Goal: Information Seeking & Learning: Find contact information

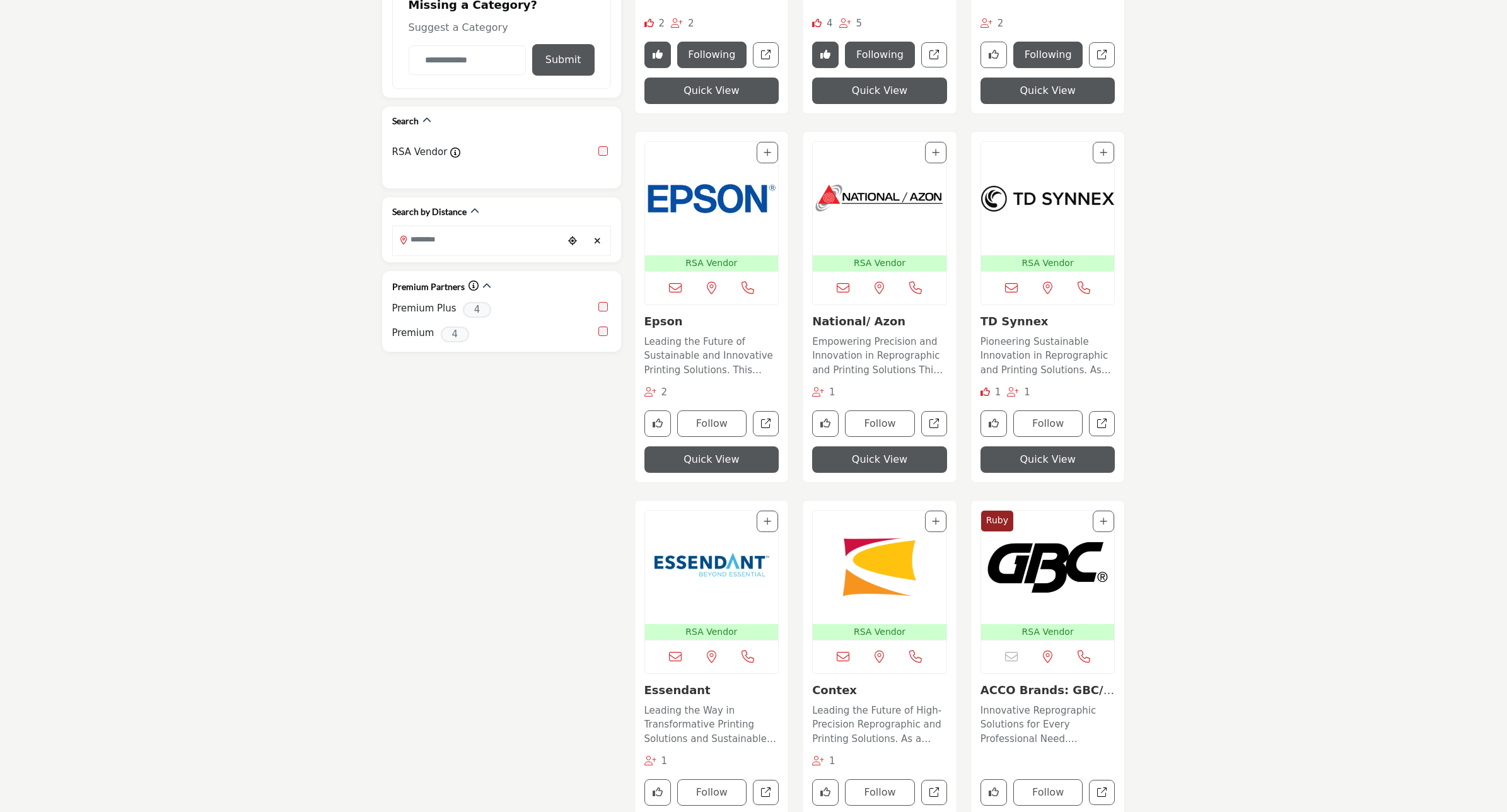
scroll to position [158, 0]
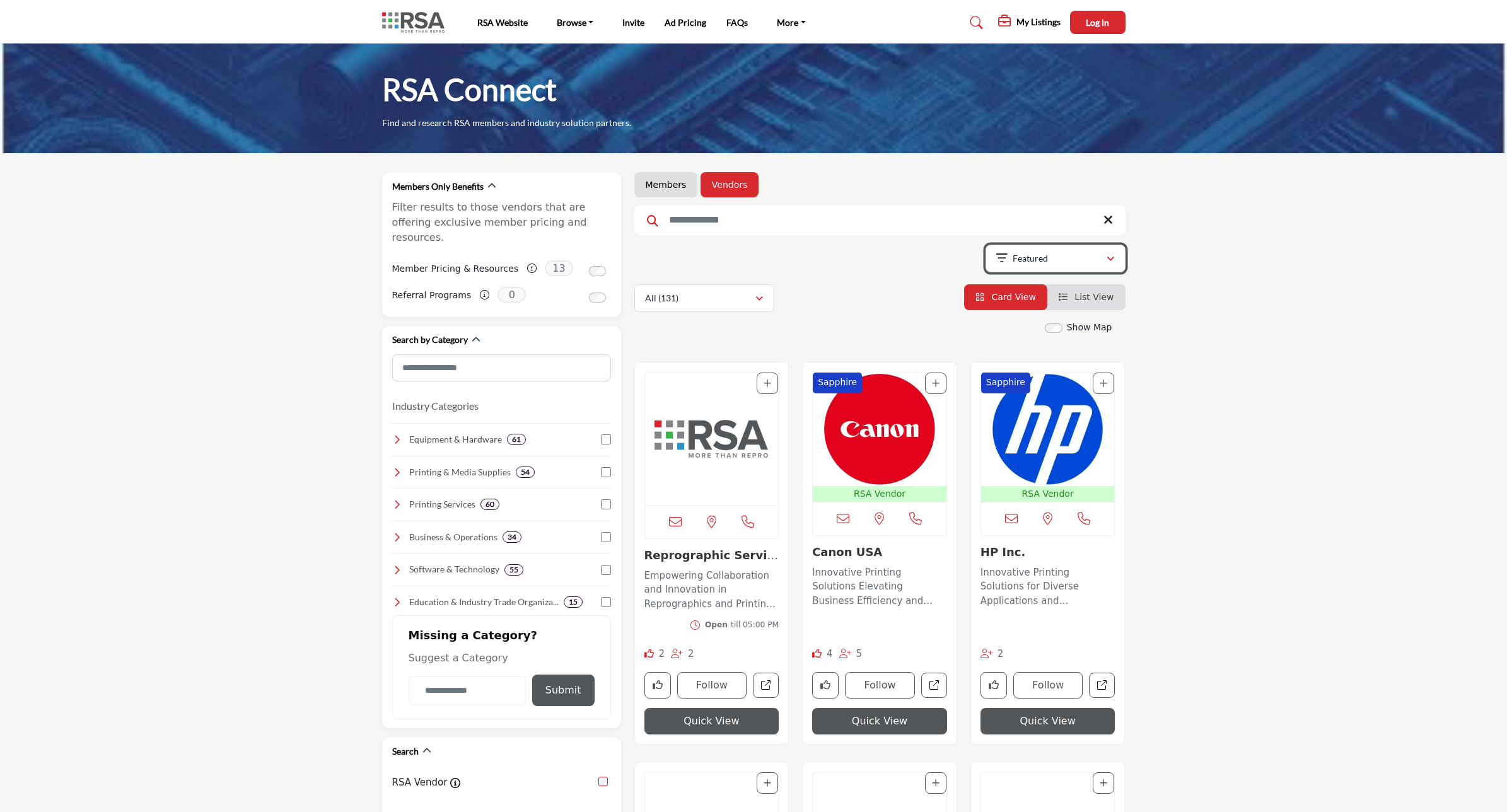
click at [1113, 260] on icon "button" at bounding box center [1110, 259] width 7 height 9
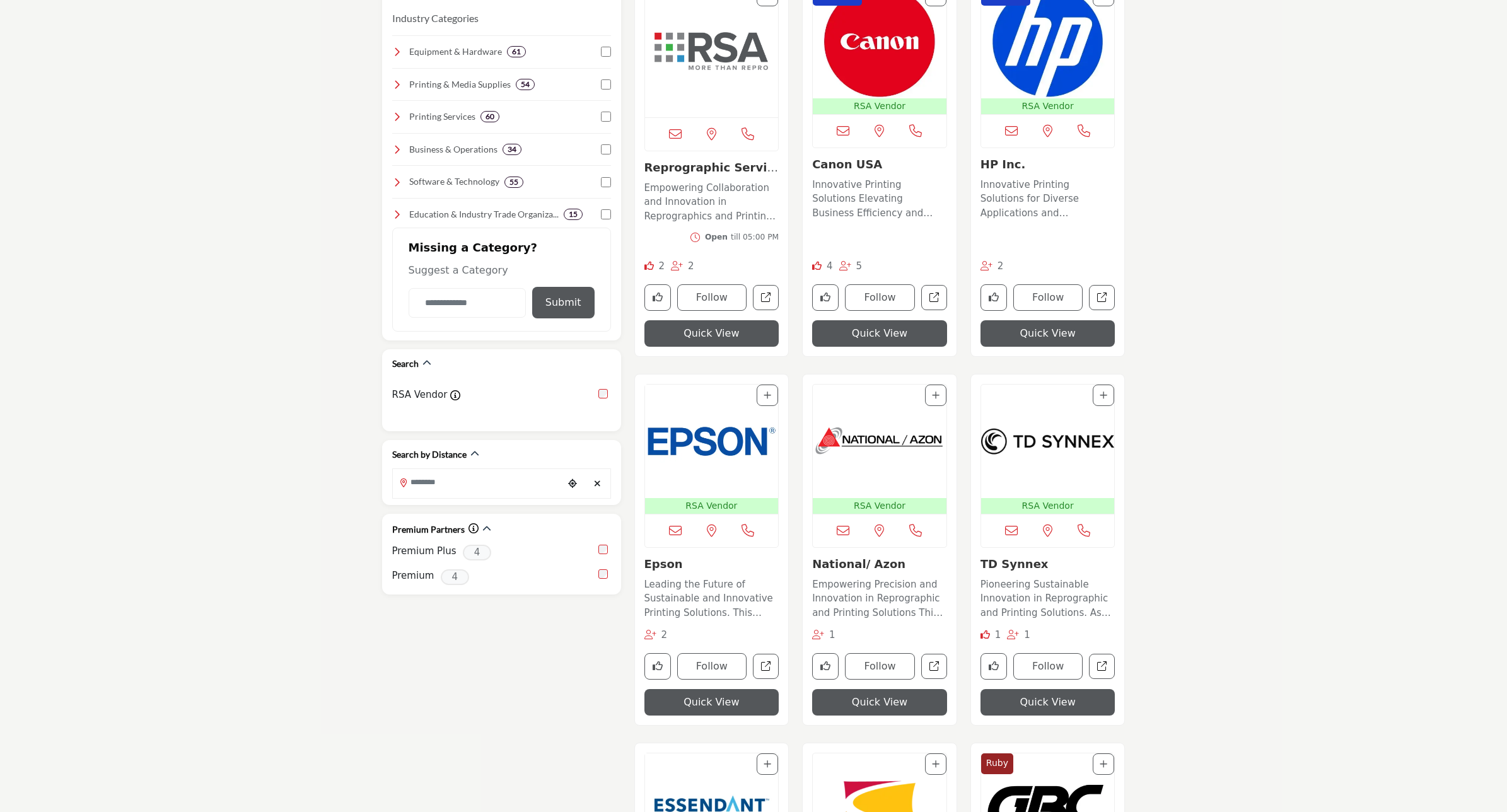
scroll to position [394, 0]
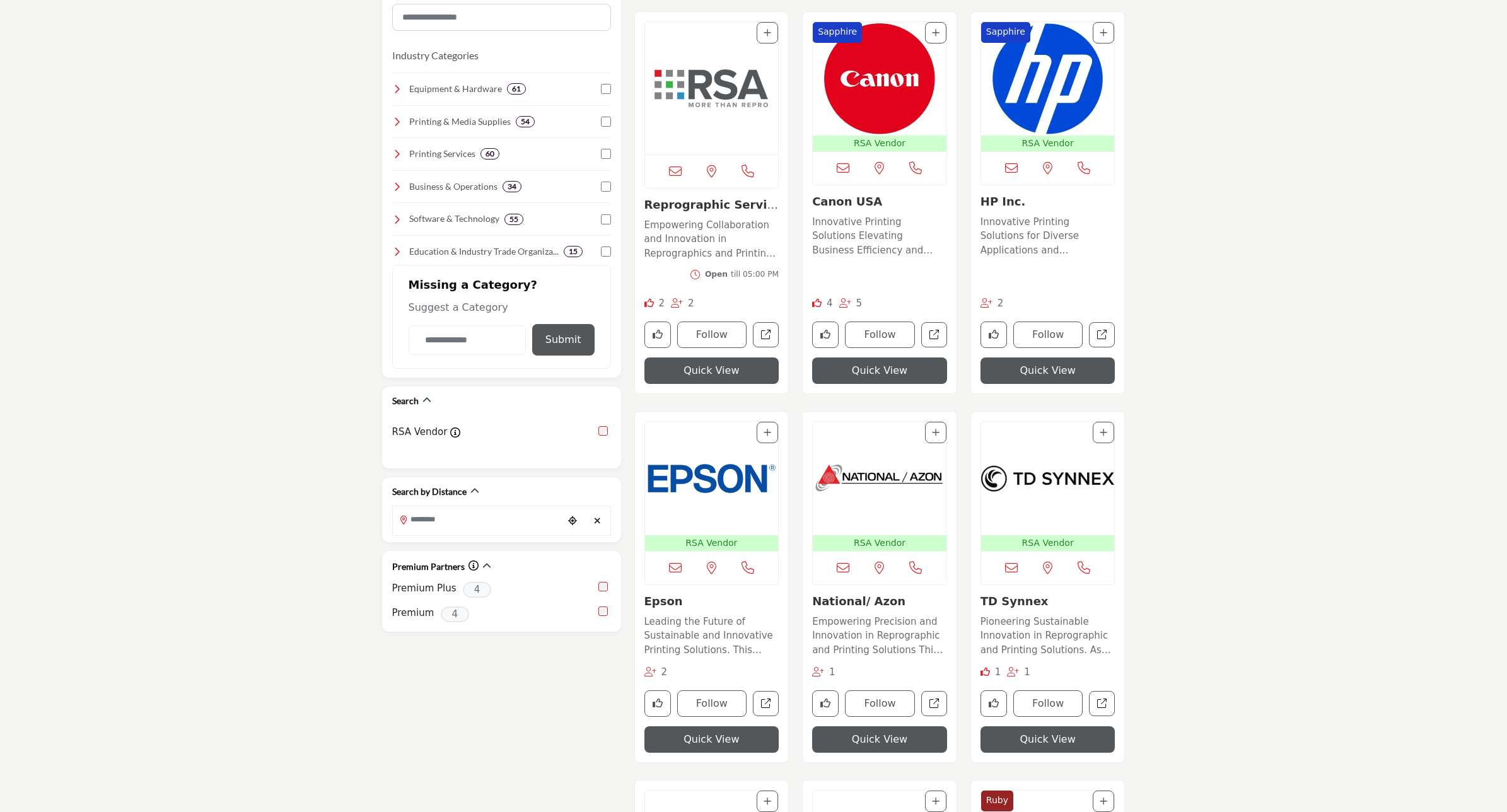
scroll to position [236, 0]
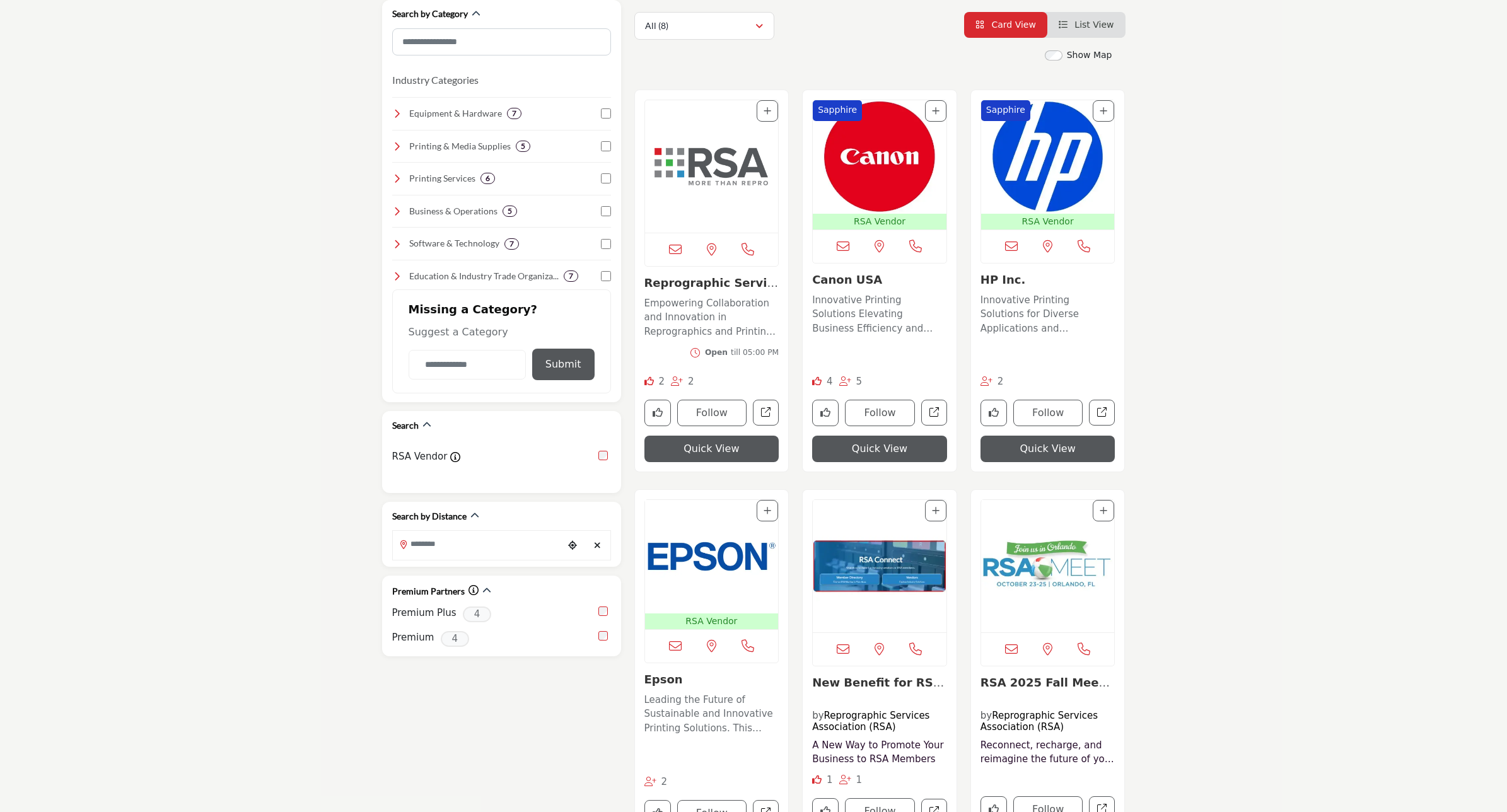
scroll to position [315, 0]
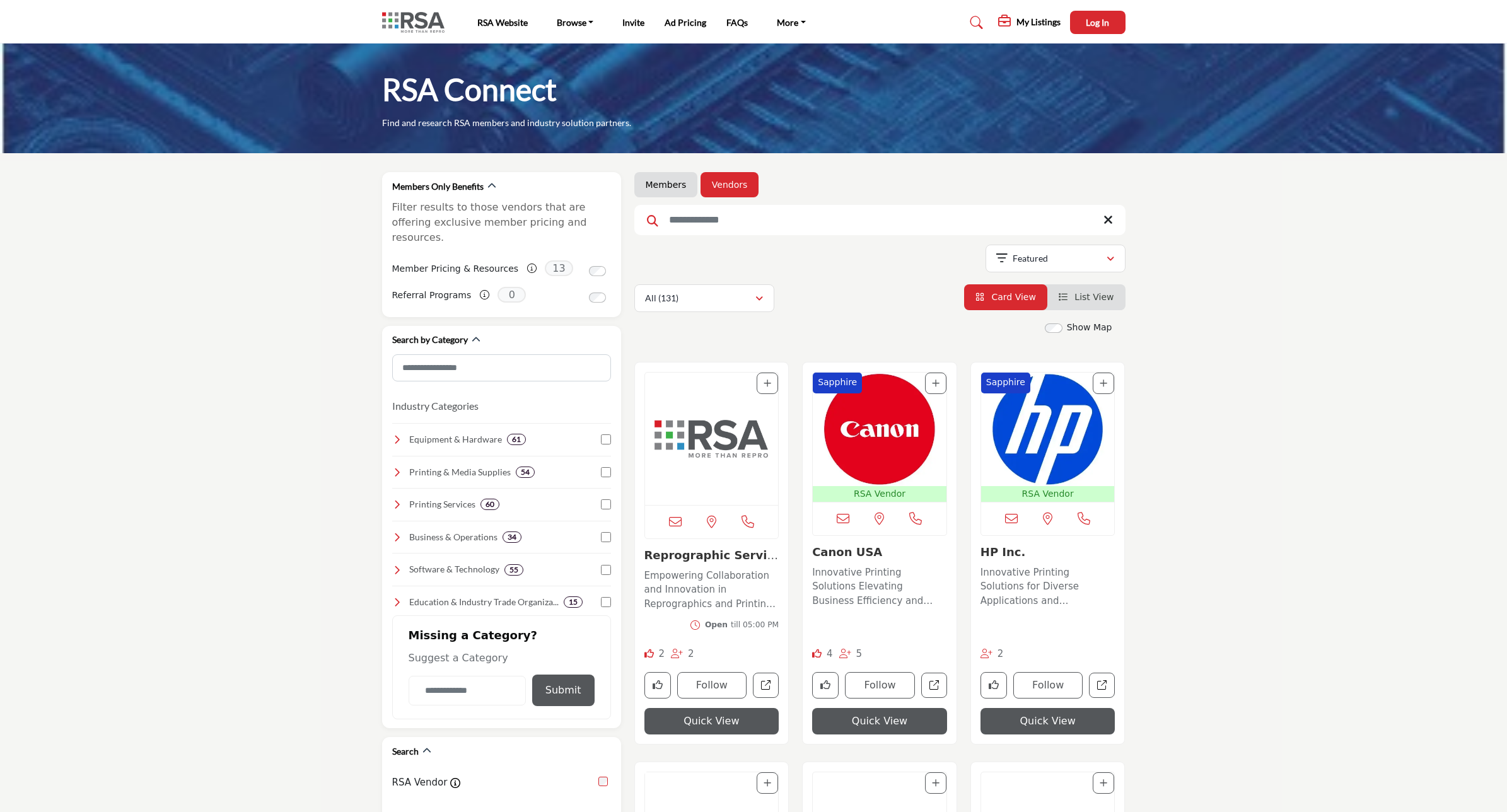
click at [686, 224] on input "Search Keyword" at bounding box center [879, 220] width 491 height 30
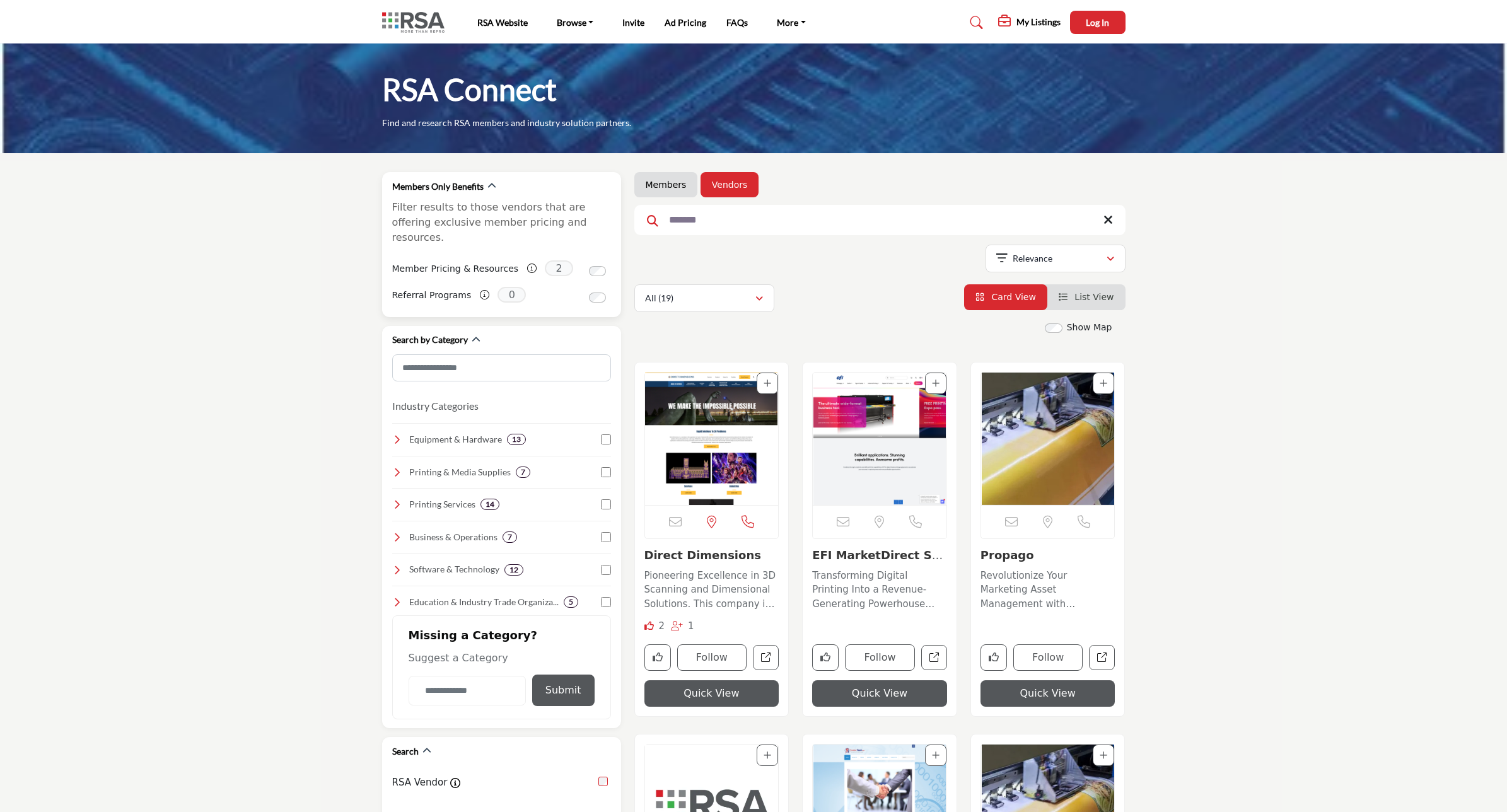
drag, startPoint x: 716, startPoint y: 216, endPoint x: 426, endPoint y: 186, distance: 291.5
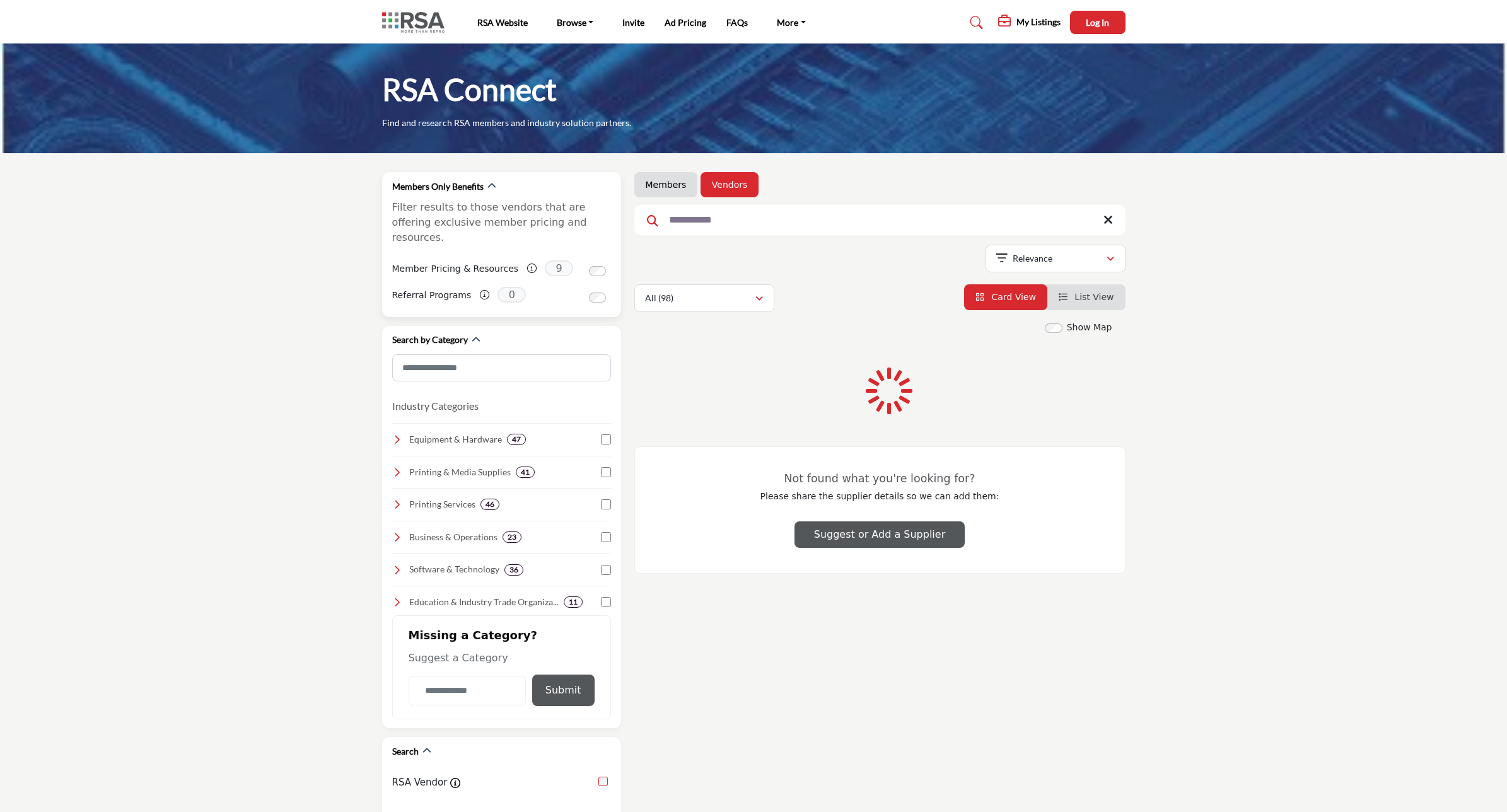
type input "**********"
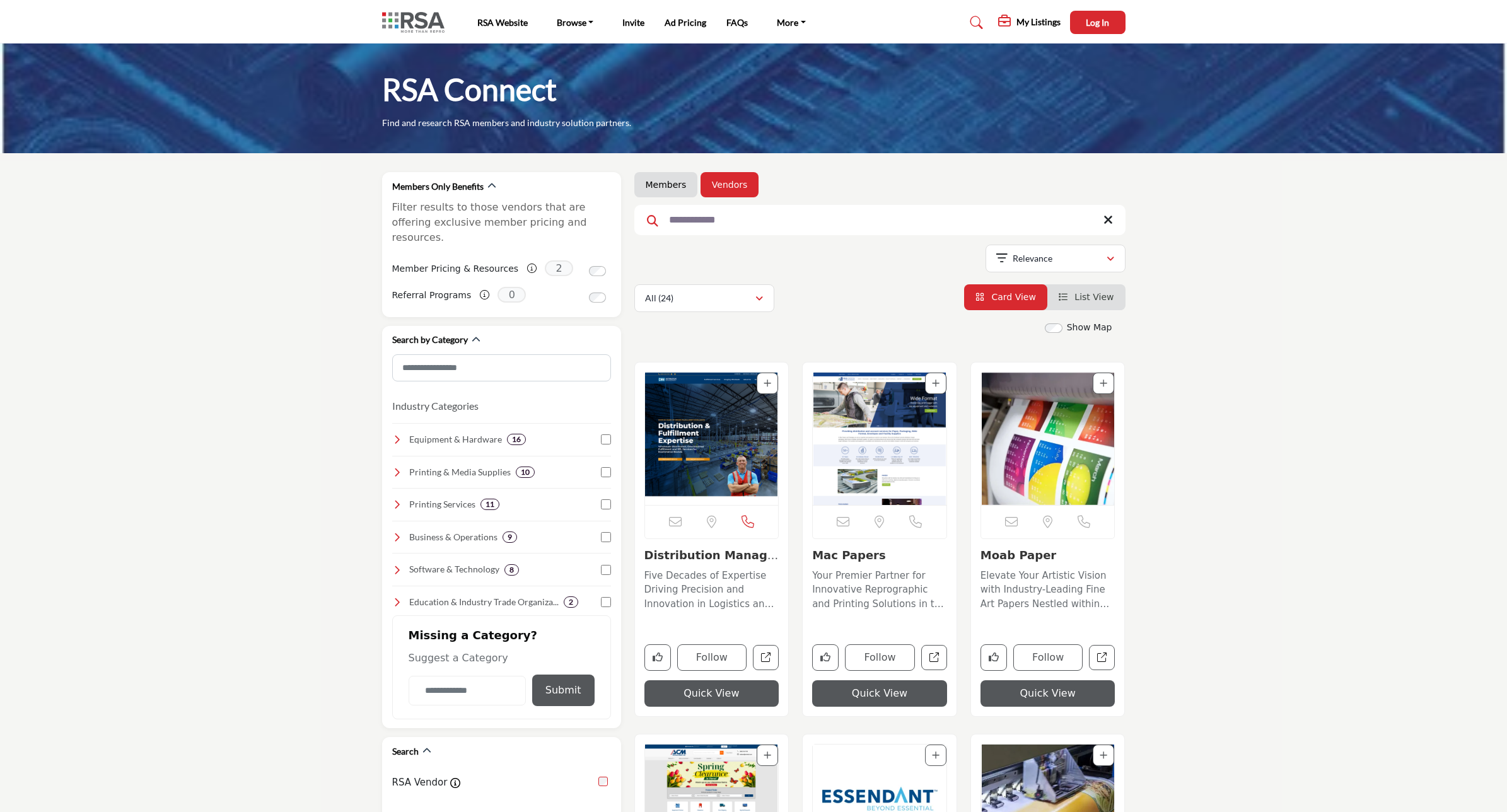
click at [738, 458] on img "Open Listing in new tab" at bounding box center [711, 438] width 133 height 132
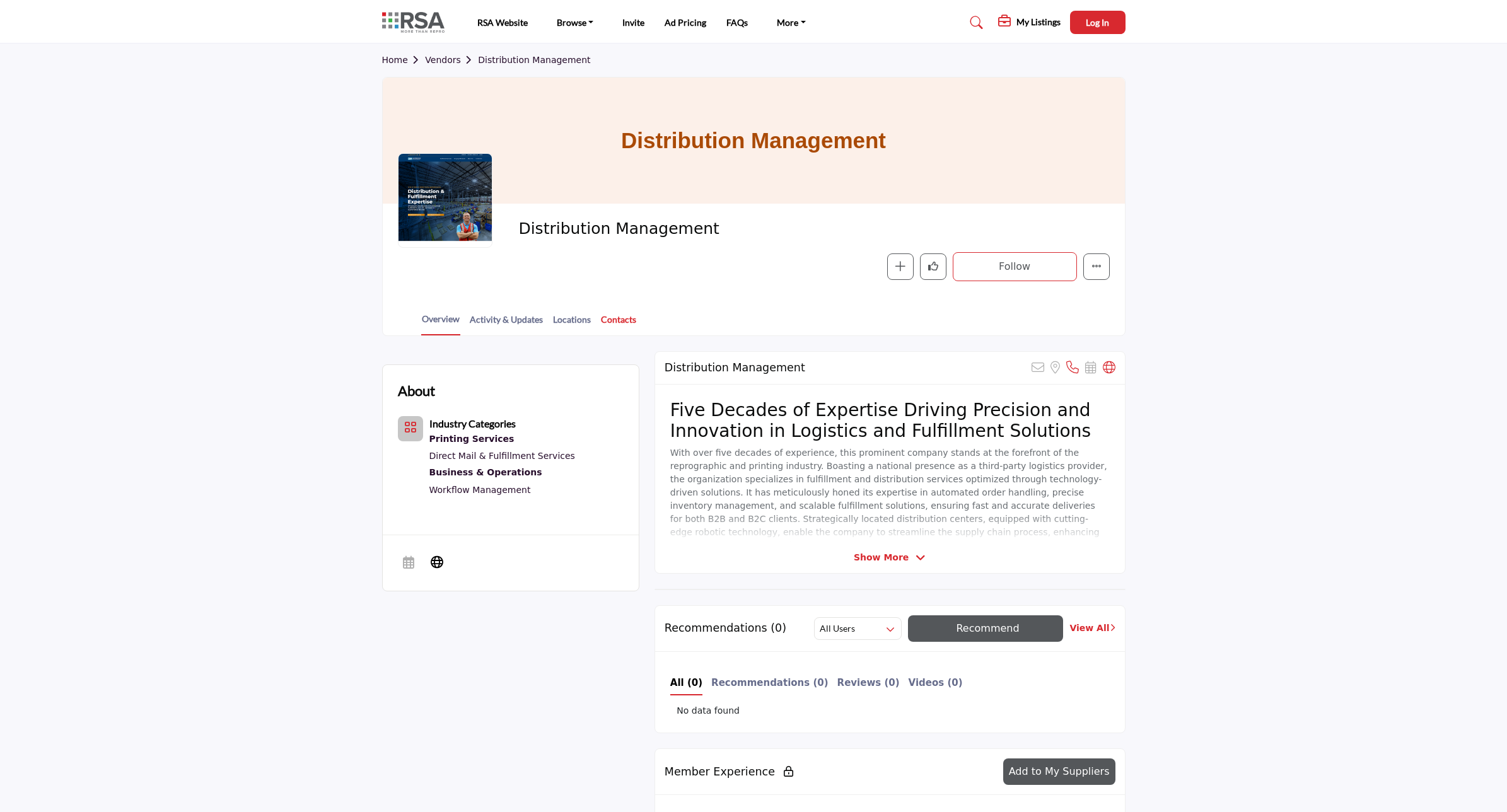
click at [616, 317] on link "Contacts" at bounding box center [618, 323] width 37 height 22
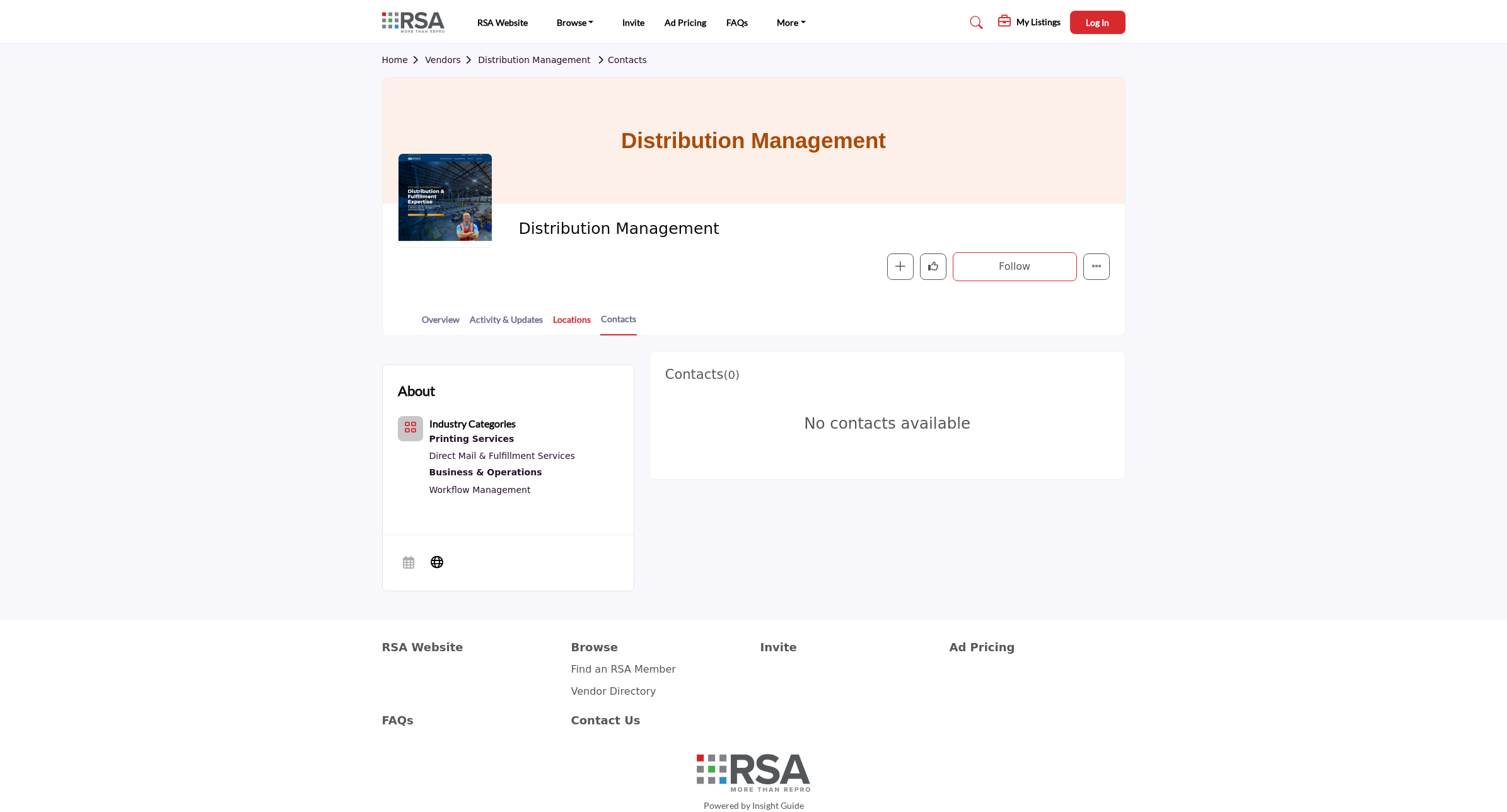
click at [561, 319] on link "Locations" at bounding box center [572, 323] width 40 height 22
click at [439, 322] on link "Overview" at bounding box center [440, 323] width 40 height 22
